Goal: Task Accomplishment & Management: Manage account settings

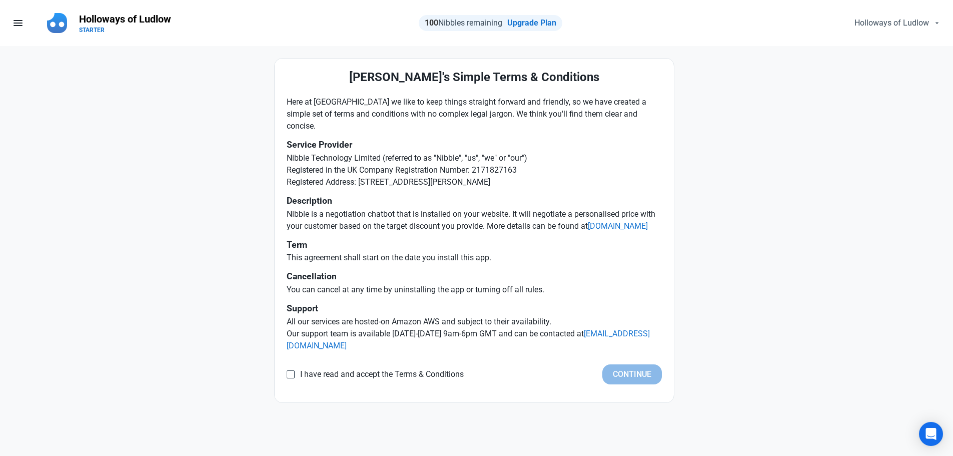
drag, startPoint x: 334, startPoint y: 373, endPoint x: 440, endPoint y: 394, distance: 108.6
click at [334, 373] on span "I have read and accept the Terms & Conditions" at bounding box center [379, 374] width 169 height 10
click at [293, 373] on input "I have read and accept the Terms & Conditions" at bounding box center [290, 374] width 7 height 7
checkbox input "true"
click at [631, 374] on button "Continue" at bounding box center [632, 374] width 60 height 20
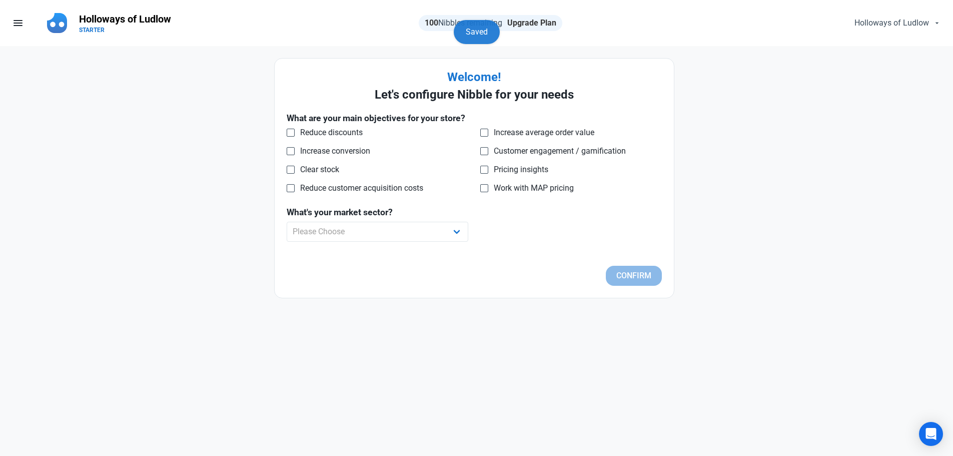
click at [530, 23] on link "Upgrade Plan" at bounding box center [531, 23] width 49 height 10
click at [531, 22] on link "Upgrade Plan" at bounding box center [531, 23] width 49 height 10
click at [321, 133] on span "Reduce discounts" at bounding box center [329, 133] width 68 height 10
click at [293, 133] on input "Reduce discounts" at bounding box center [290, 132] width 7 height 7
checkbox input "true"
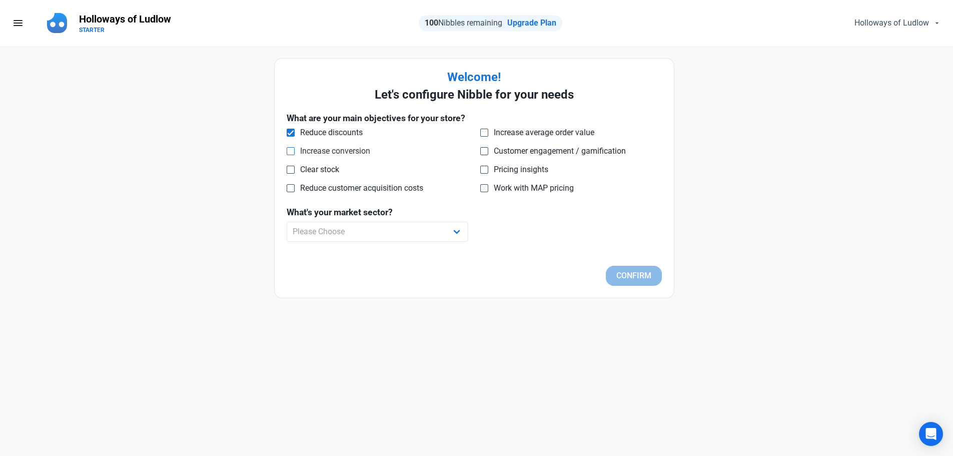
click at [323, 151] on span "Increase conversion" at bounding box center [333, 151] width 76 height 10
click at [293, 151] on input "Increase conversion" at bounding box center [290, 151] width 7 height 7
checkbox input "true"
click at [328, 171] on span "Clear stock" at bounding box center [317, 170] width 45 height 10
click at [293, 171] on input "Clear stock" at bounding box center [290, 169] width 7 height 7
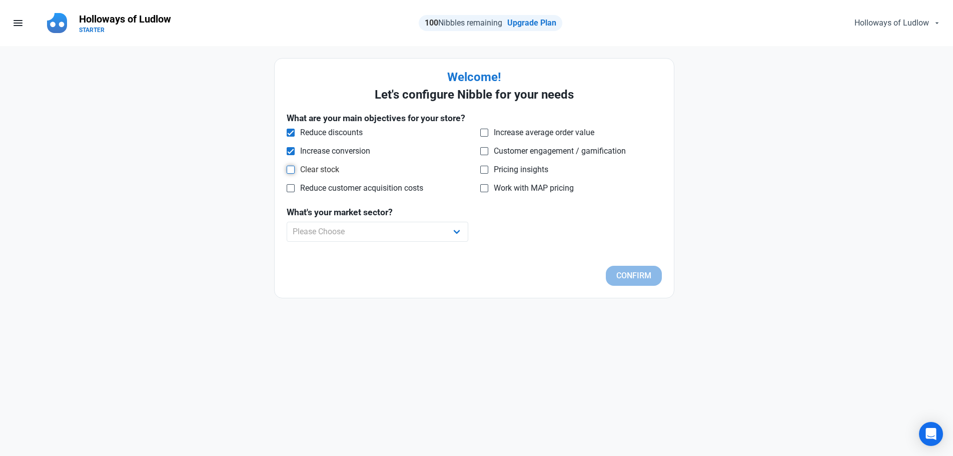
checkbox input "true"
click at [399, 240] on select "Please Choose Apparel B2B Books Car Parts Cleaning Products Collectibles Consum…" at bounding box center [378, 232] width 182 height 20
select select "Home and Garden"
click at [287, 222] on select "Please Choose Apparel B2B Books Car Parts Cleaning Products Collectibles Consum…" at bounding box center [378, 232] width 182 height 20
click at [631, 276] on button "Confirm" at bounding box center [634, 276] width 56 height 20
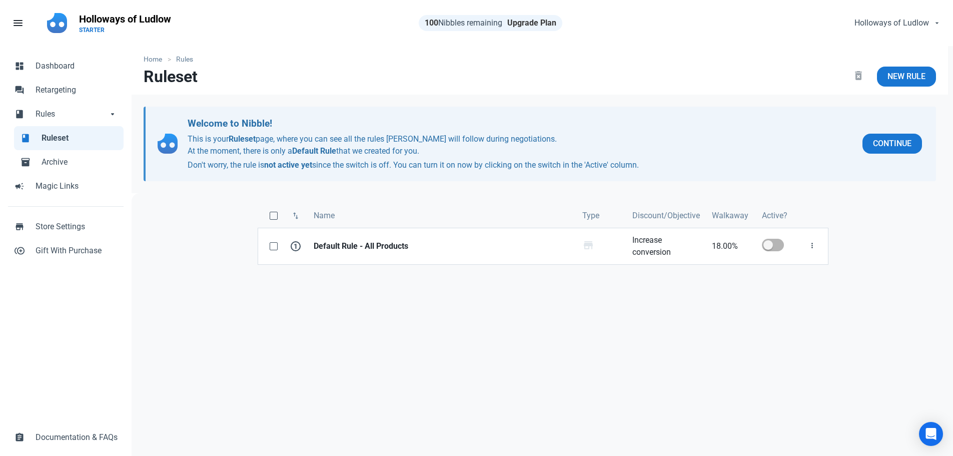
click at [534, 26] on link "Upgrade Plan" at bounding box center [531, 23] width 49 height 10
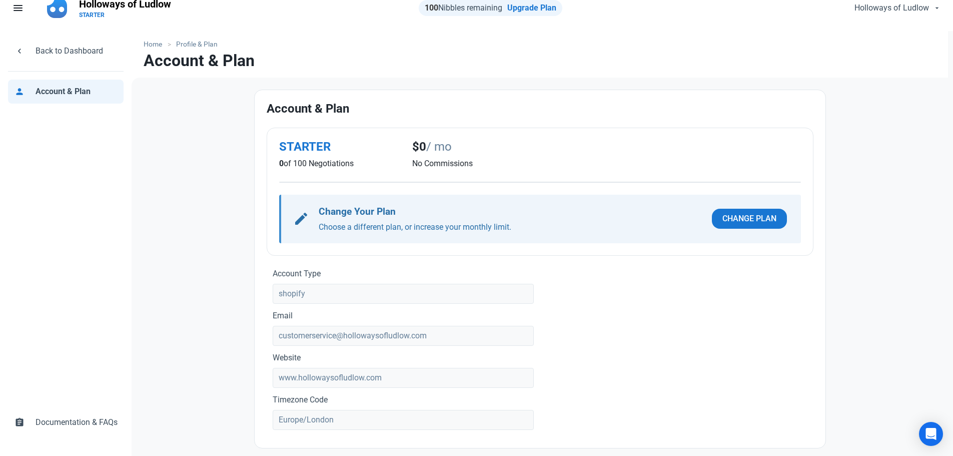
scroll to position [30, 0]
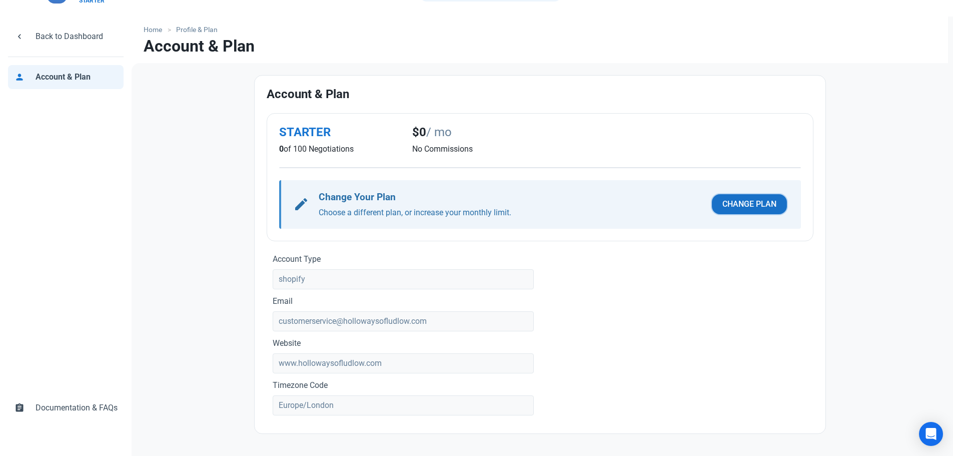
click at [731, 201] on span "Change Plan" at bounding box center [749, 204] width 54 height 12
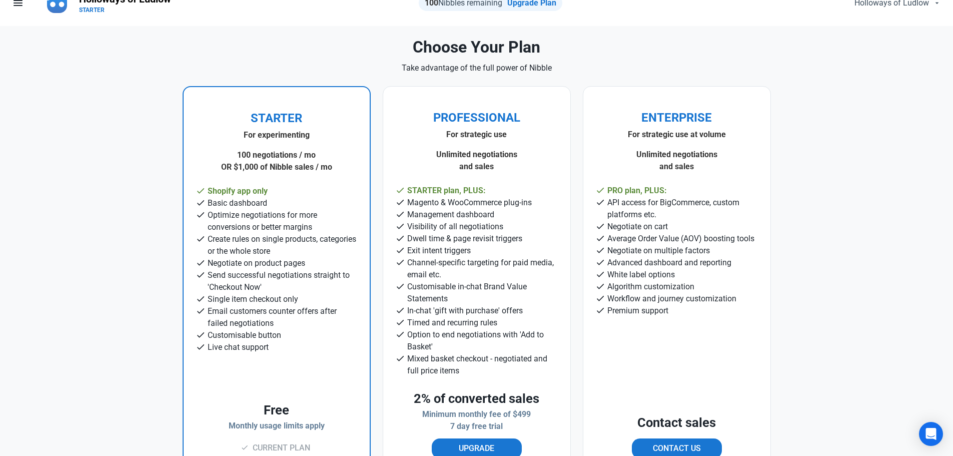
scroll to position [50, 0]
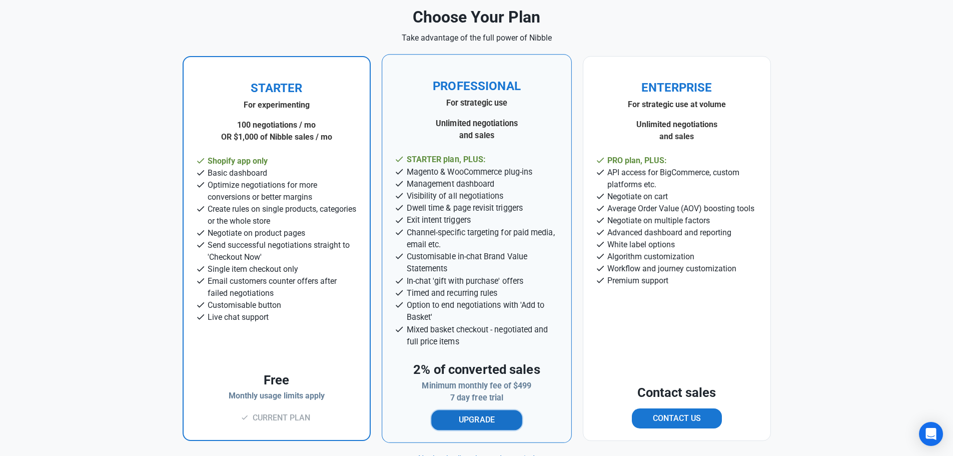
click at [480, 414] on span "Upgrade" at bounding box center [477, 420] width 36 height 12
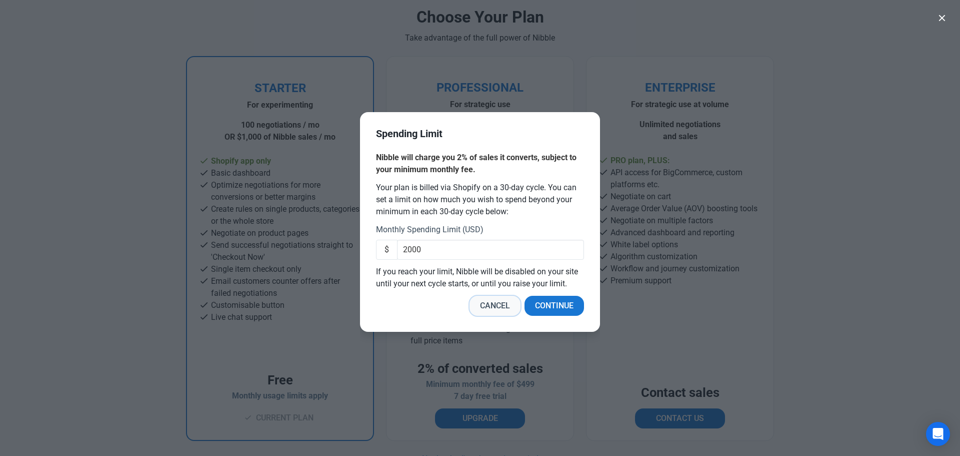
click at [487, 310] on span "Cancel" at bounding box center [495, 306] width 30 height 12
